Goal: Information Seeking & Learning: Learn about a topic

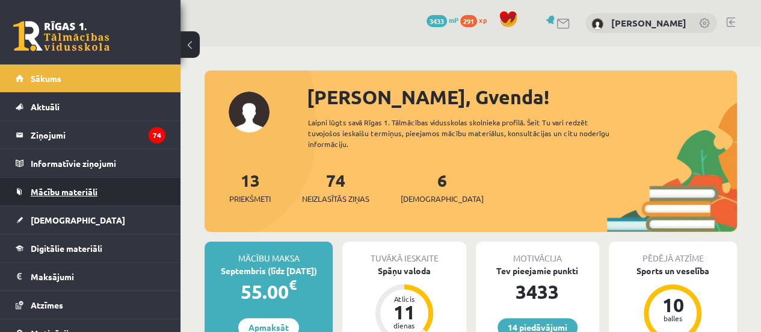
click at [64, 191] on span "Mācību materiāli" at bounding box center [64, 191] width 67 height 11
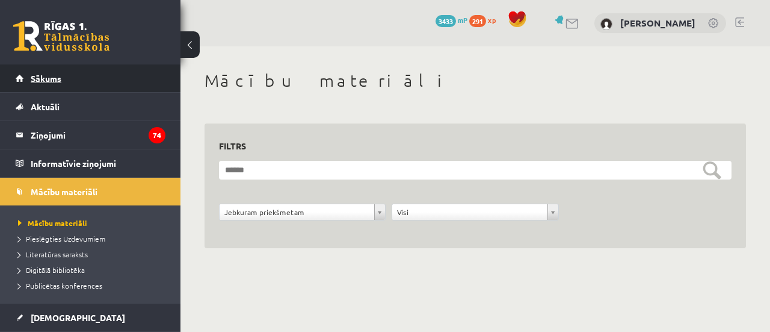
click at [66, 71] on link "Sākums" at bounding box center [91, 78] width 150 height 28
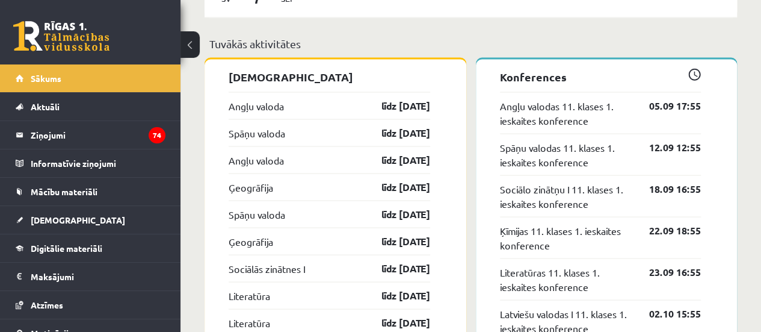
scroll to position [751, 0]
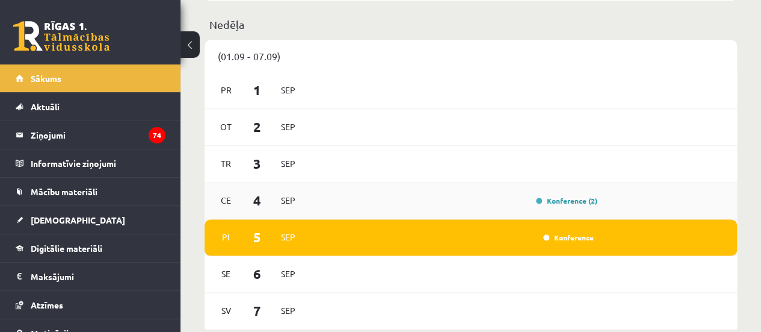
click at [564, 190] on div "Ce 4 Sep Konference (2)" at bounding box center [471, 200] width 533 height 37
click at [554, 200] on link "Konference (2)" at bounding box center [566, 201] width 61 height 10
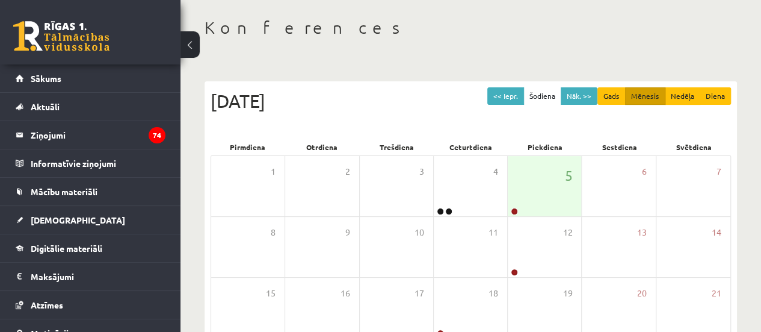
scroll to position [85, 0]
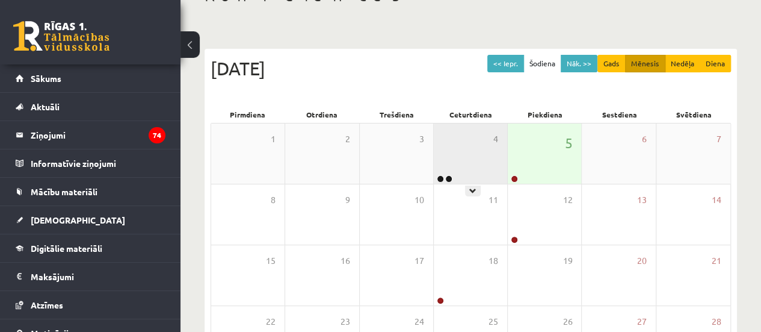
click at [436, 146] on div "4" at bounding box center [470, 153] width 73 height 60
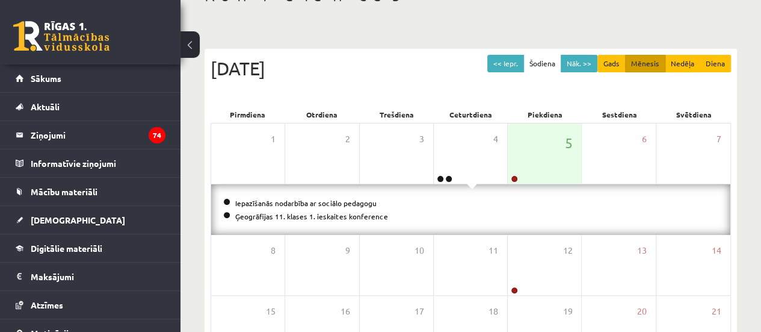
click at [338, 218] on li "Ģeogrāfijas 11. klases 1. ieskaites konference" at bounding box center [470, 215] width 495 height 13
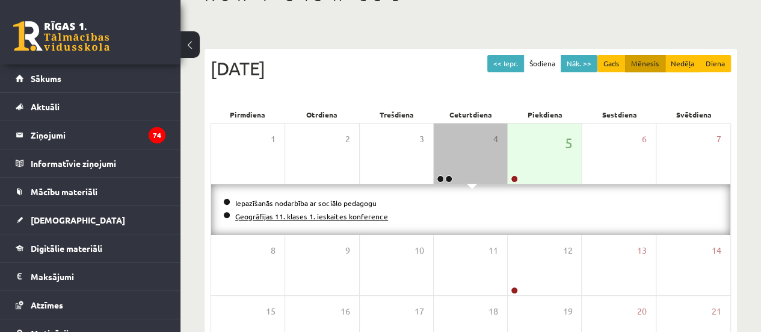
click at [329, 217] on link "Ģeogrāfijas 11. klases 1. ieskaites konference" at bounding box center [311, 216] width 153 height 10
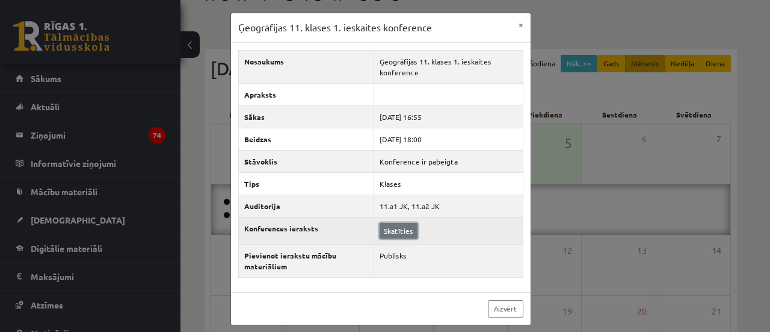
click at [396, 228] on link "Skatīties" at bounding box center [399, 231] width 38 height 16
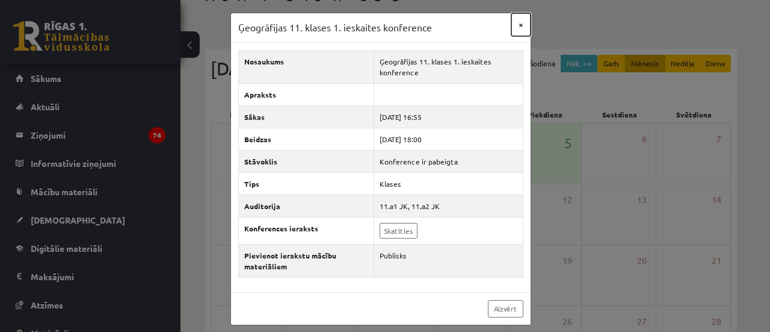
click at [515, 23] on button "×" at bounding box center [521, 24] width 19 height 23
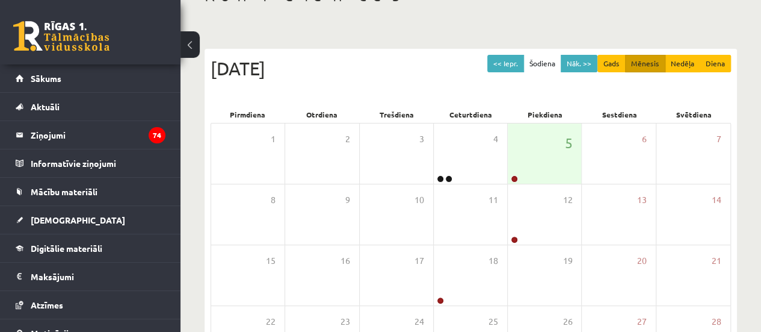
click at [186, 39] on button at bounding box center [190, 44] width 19 height 26
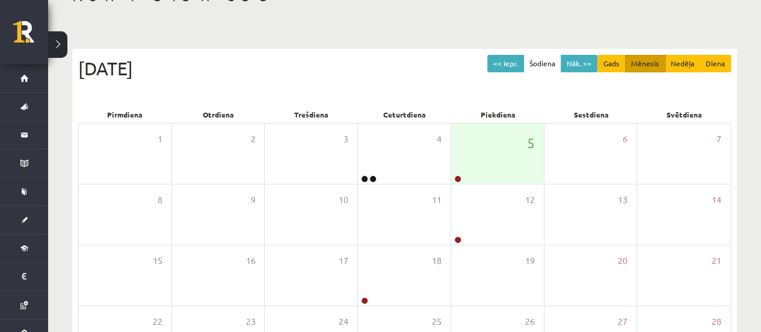
click at [58, 51] on button at bounding box center [57, 44] width 19 height 26
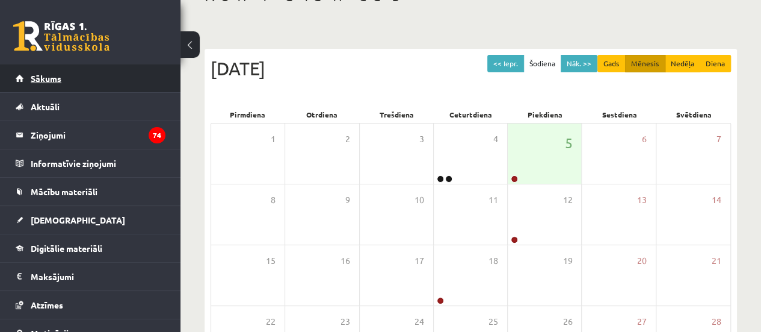
click at [82, 80] on link "Sākums" at bounding box center [91, 78] width 150 height 28
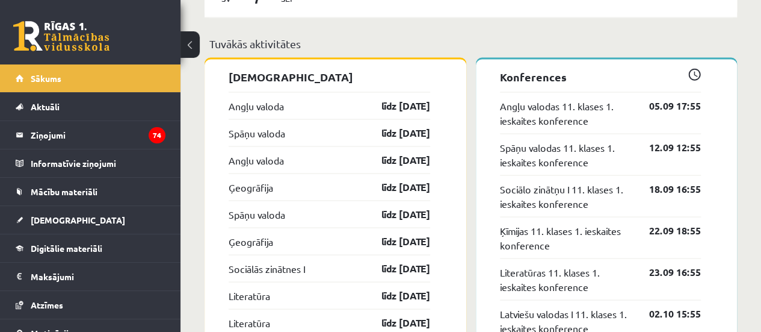
scroll to position [1066, 0]
